Goal: Transaction & Acquisition: Purchase product/service

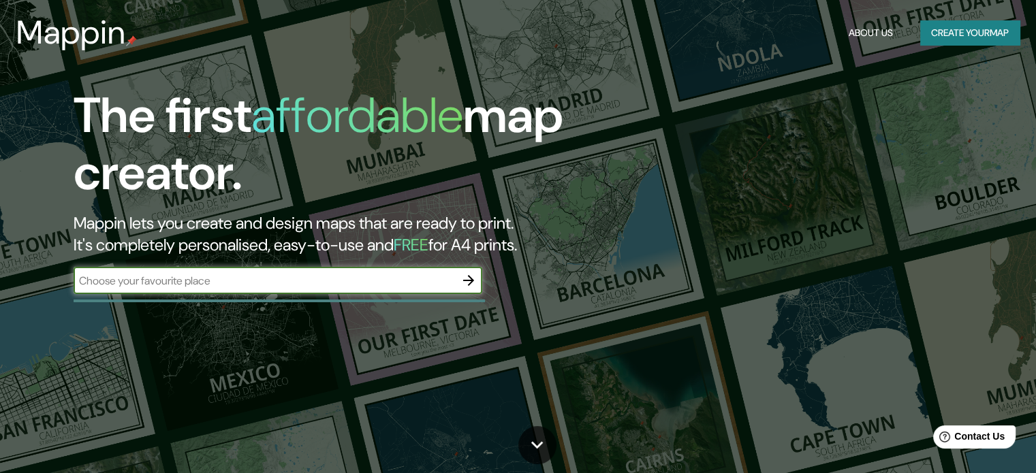
click at [403, 278] on input "text" at bounding box center [264, 281] width 381 height 16
click at [346, 275] on input "text" at bounding box center [264, 281] width 381 height 16
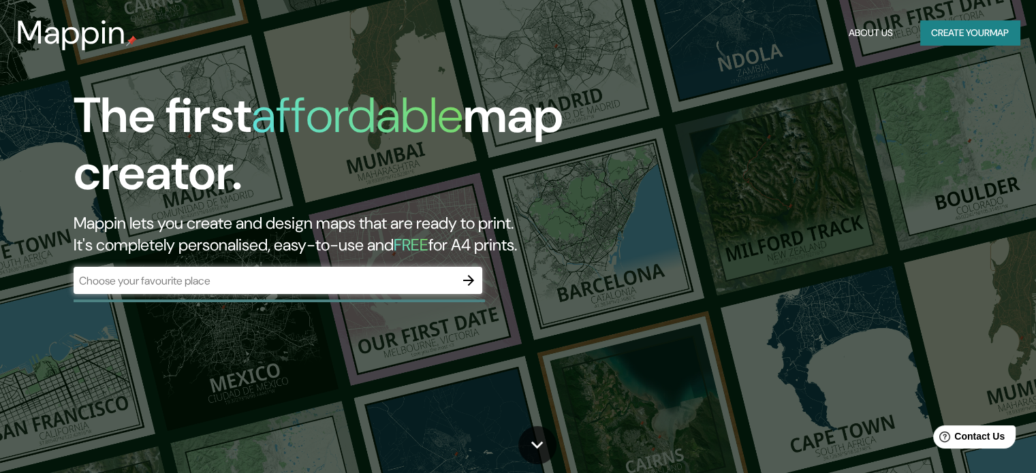
click at [920, 43] on button "Create your map" at bounding box center [969, 32] width 99 height 25
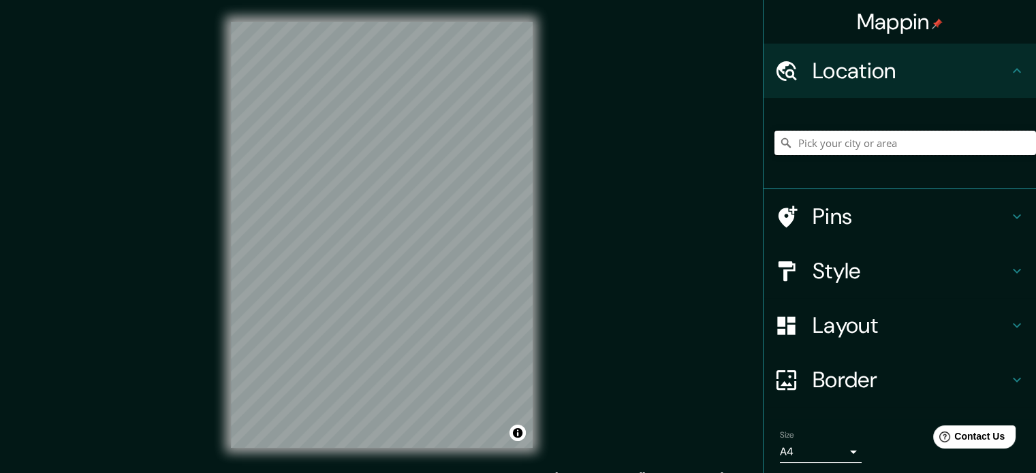
click at [784, 151] on input "Pick your city or area" at bounding box center [904, 143] width 261 height 25
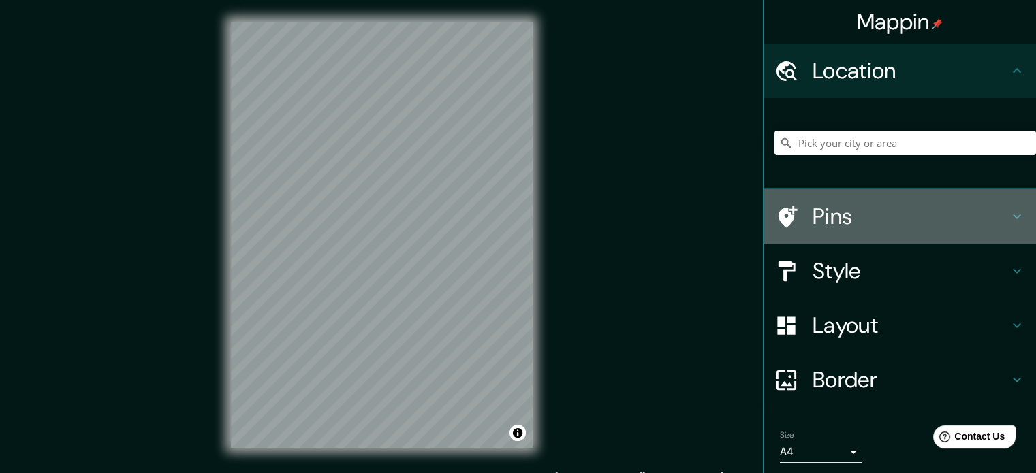
click at [940, 212] on h4 "Pins" at bounding box center [910, 216] width 196 height 27
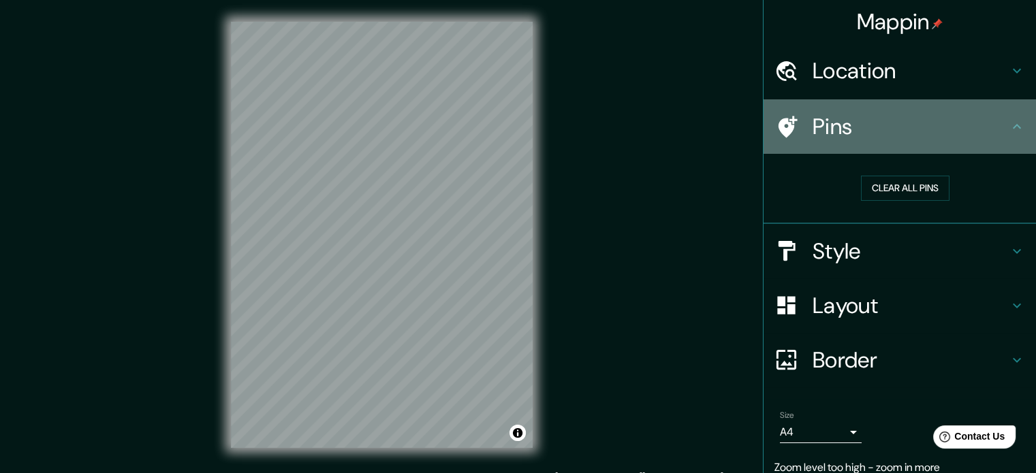
click at [933, 137] on h4 "Pins" at bounding box center [910, 126] width 196 height 27
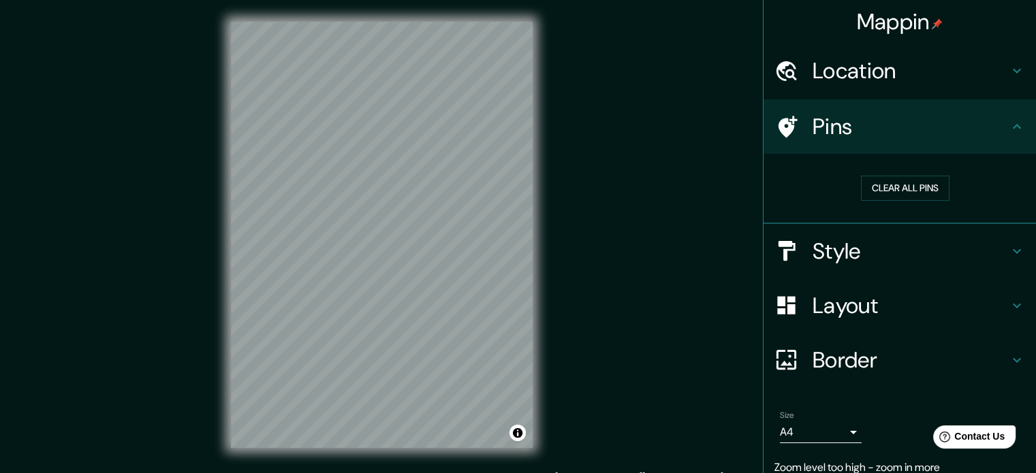
click at [953, 76] on h4 "Location" at bounding box center [910, 70] width 196 height 27
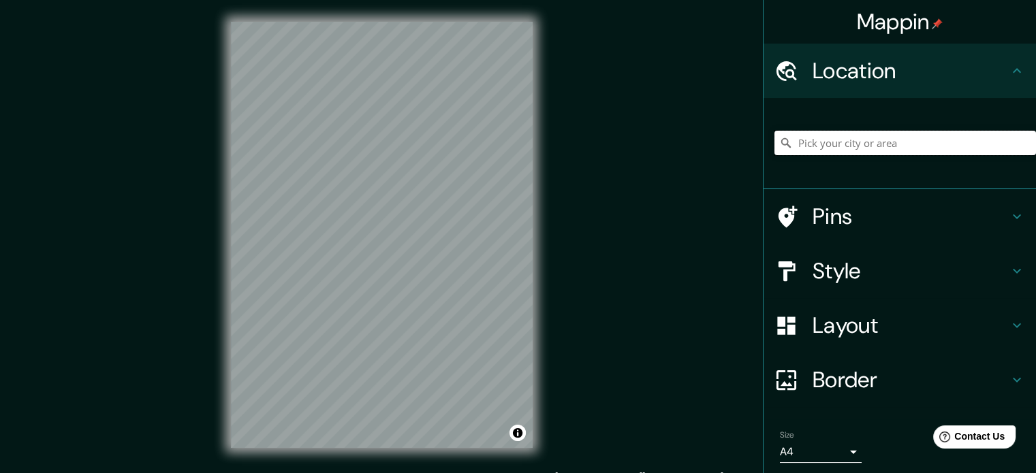
click at [836, 138] on input "Pick your city or area" at bounding box center [904, 143] width 261 height 25
paste input "21.058145295180786, -97.86269284451883"
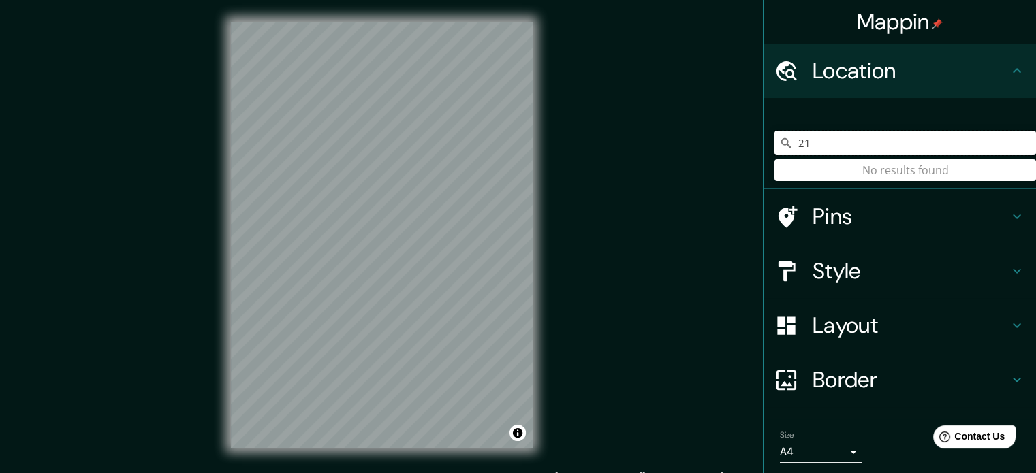
type input "2"
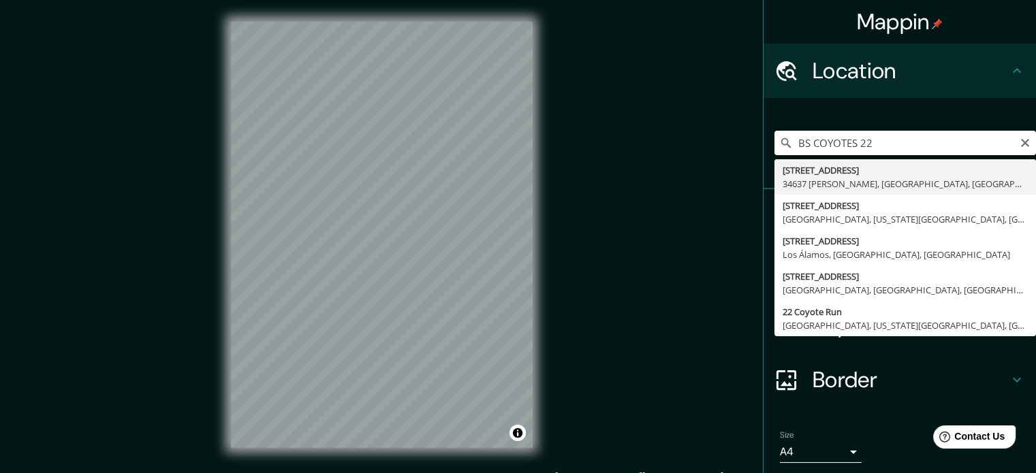
click at [906, 142] on input "BS COYOTES 22" at bounding box center [904, 143] width 261 height 25
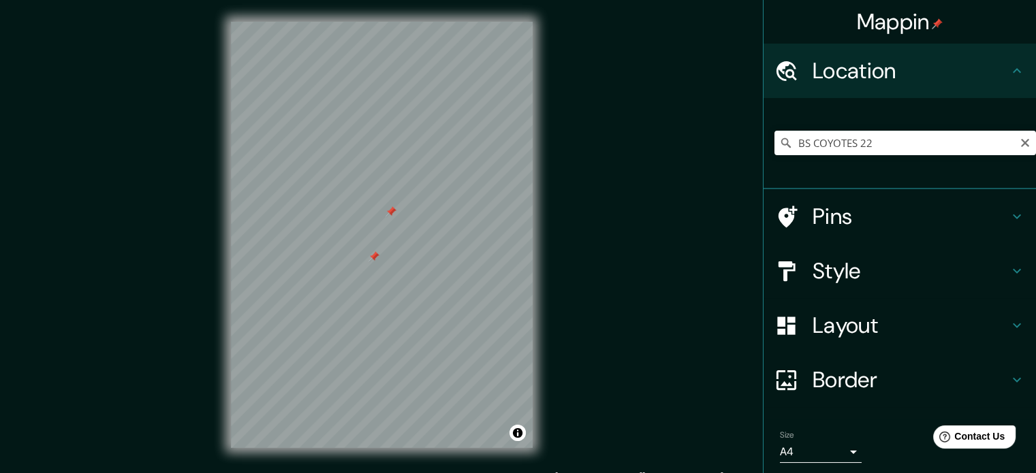
type input "BS COYOTES 2"
click at [392, 210] on div at bounding box center [390, 211] width 11 height 11
click at [389, 234] on div at bounding box center [388, 229] width 11 height 11
click at [376, 261] on div at bounding box center [373, 256] width 11 height 11
